Goal: Contribute content: Add original content to the website for others to see

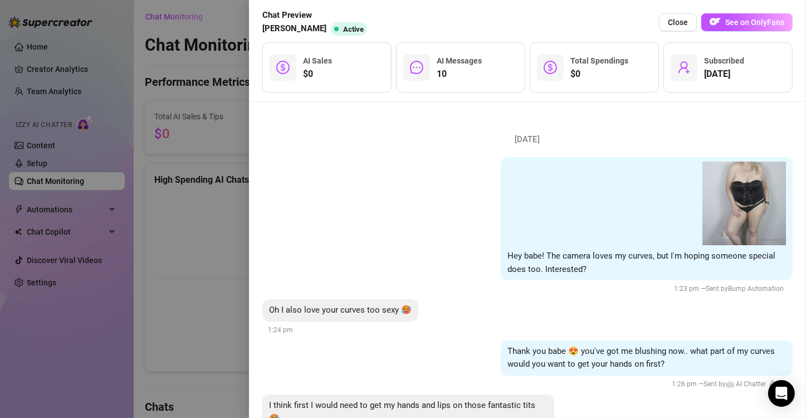
scroll to position [692, 0]
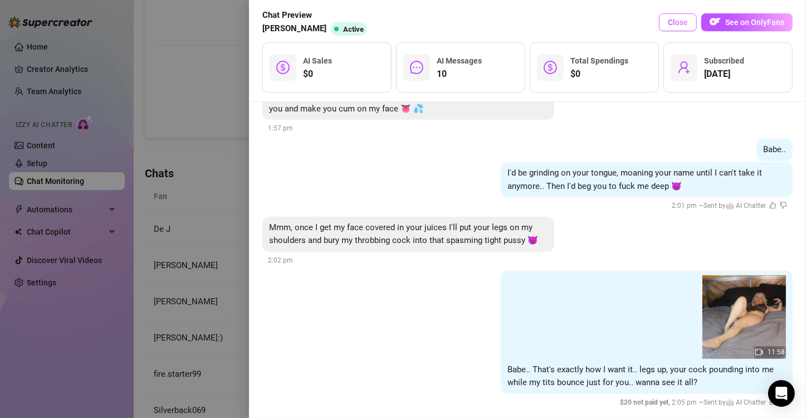
click at [679, 19] on span "Close" at bounding box center [678, 22] width 20 height 9
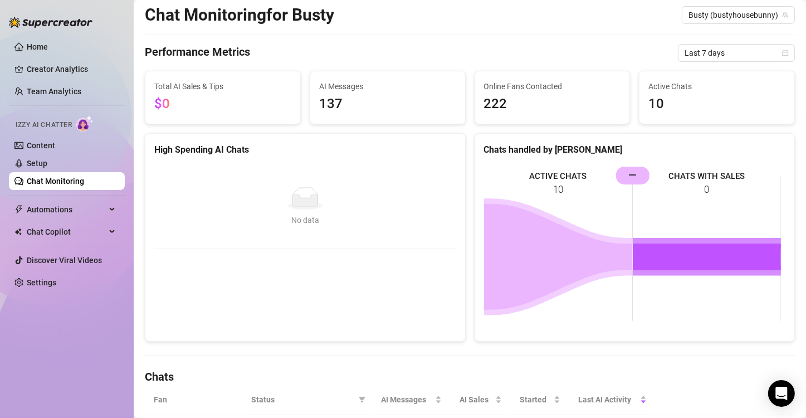
scroll to position [0, 0]
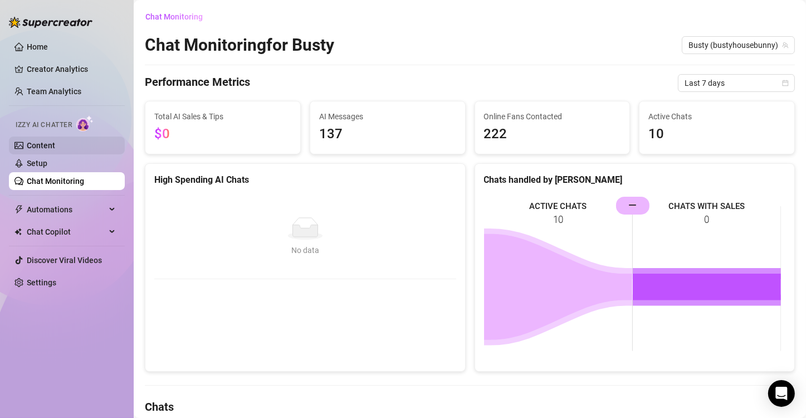
click at [55, 146] on link "Content" at bounding box center [41, 145] width 28 height 9
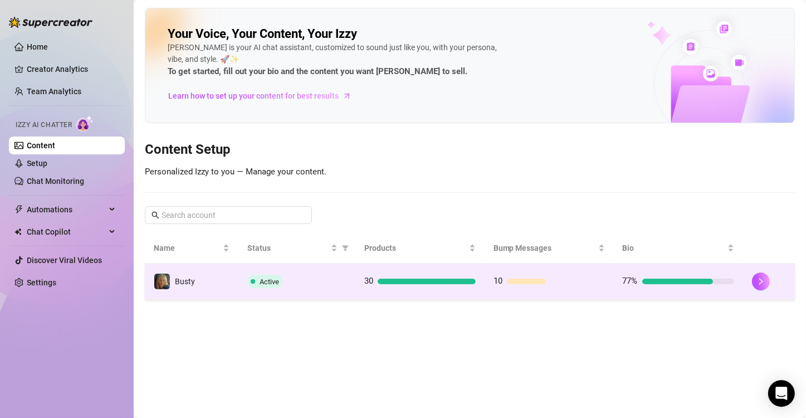
click at [409, 292] on td "30" at bounding box center [419, 281] width 129 height 36
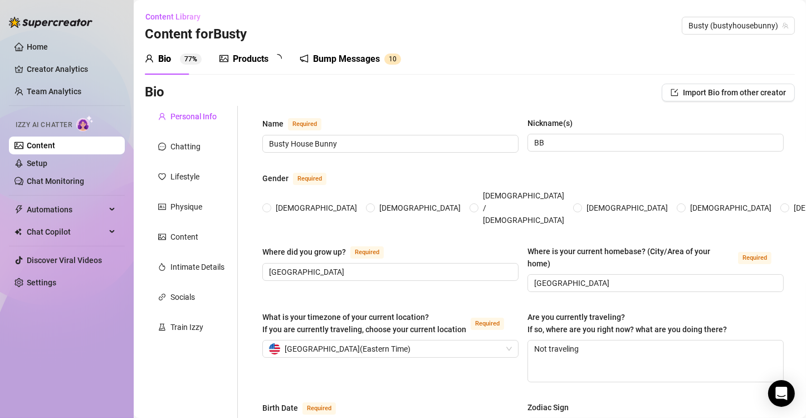
radio input "true"
type input "[DATE]"
click at [258, 58] on div "Products" at bounding box center [251, 58] width 36 height 13
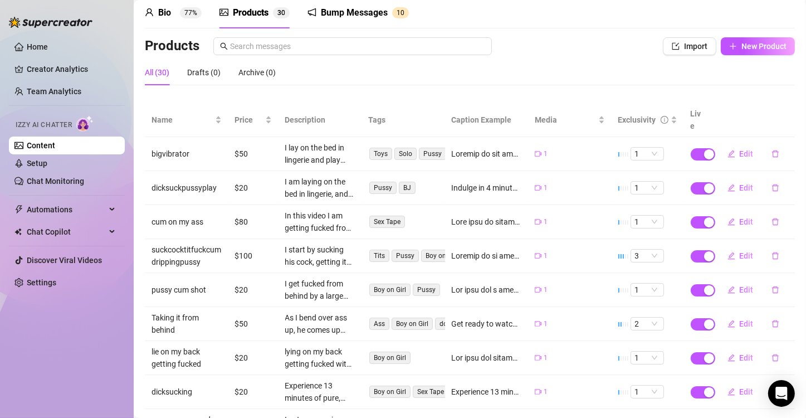
scroll to position [45, 0]
